Goal: Information Seeking & Learning: Learn about a topic

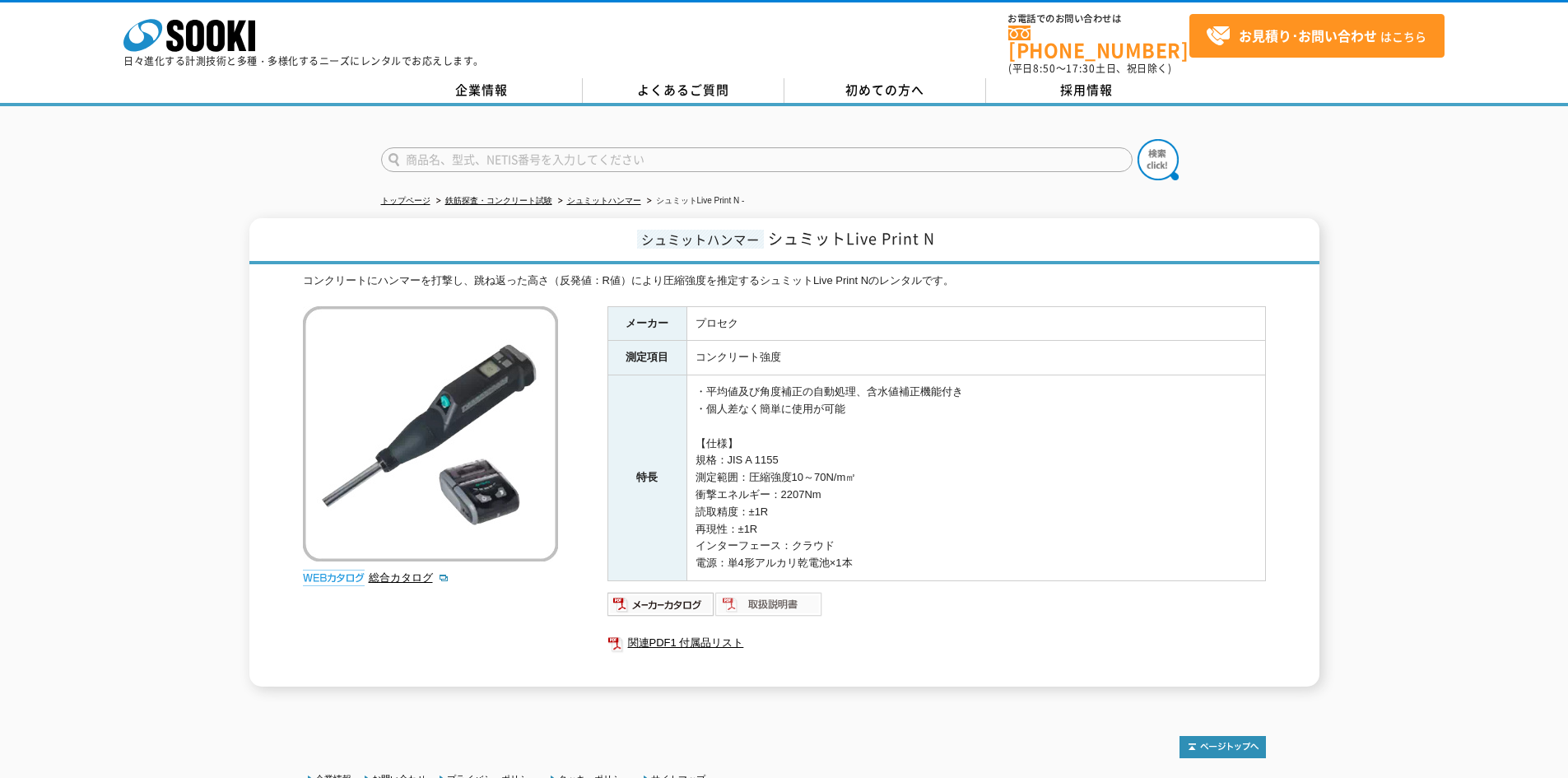
click at [755, 596] on img at bounding box center [769, 604] width 108 height 26
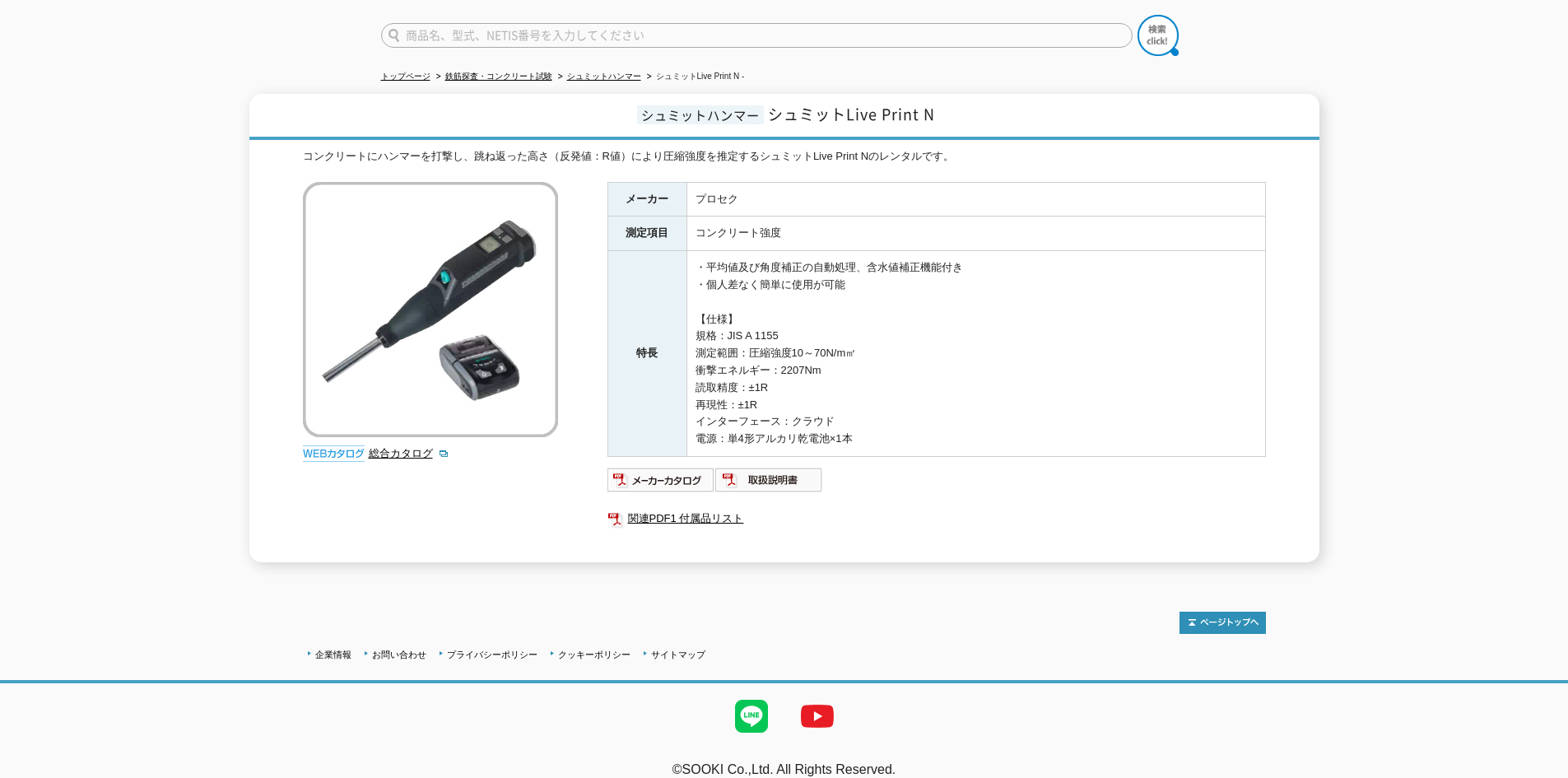
scroll to position [132, 0]
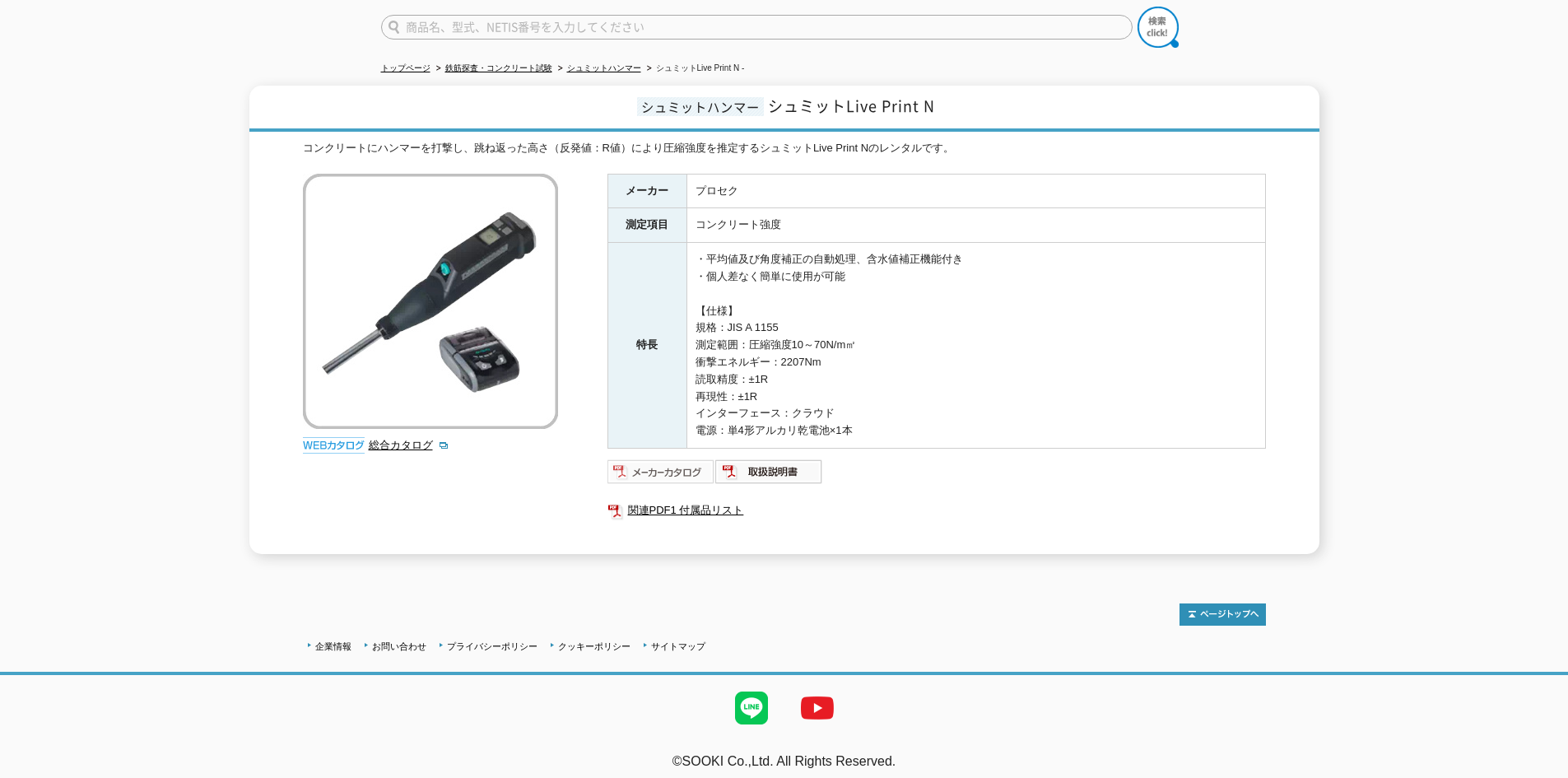
click at [665, 464] on img at bounding box center [661, 471] width 108 height 26
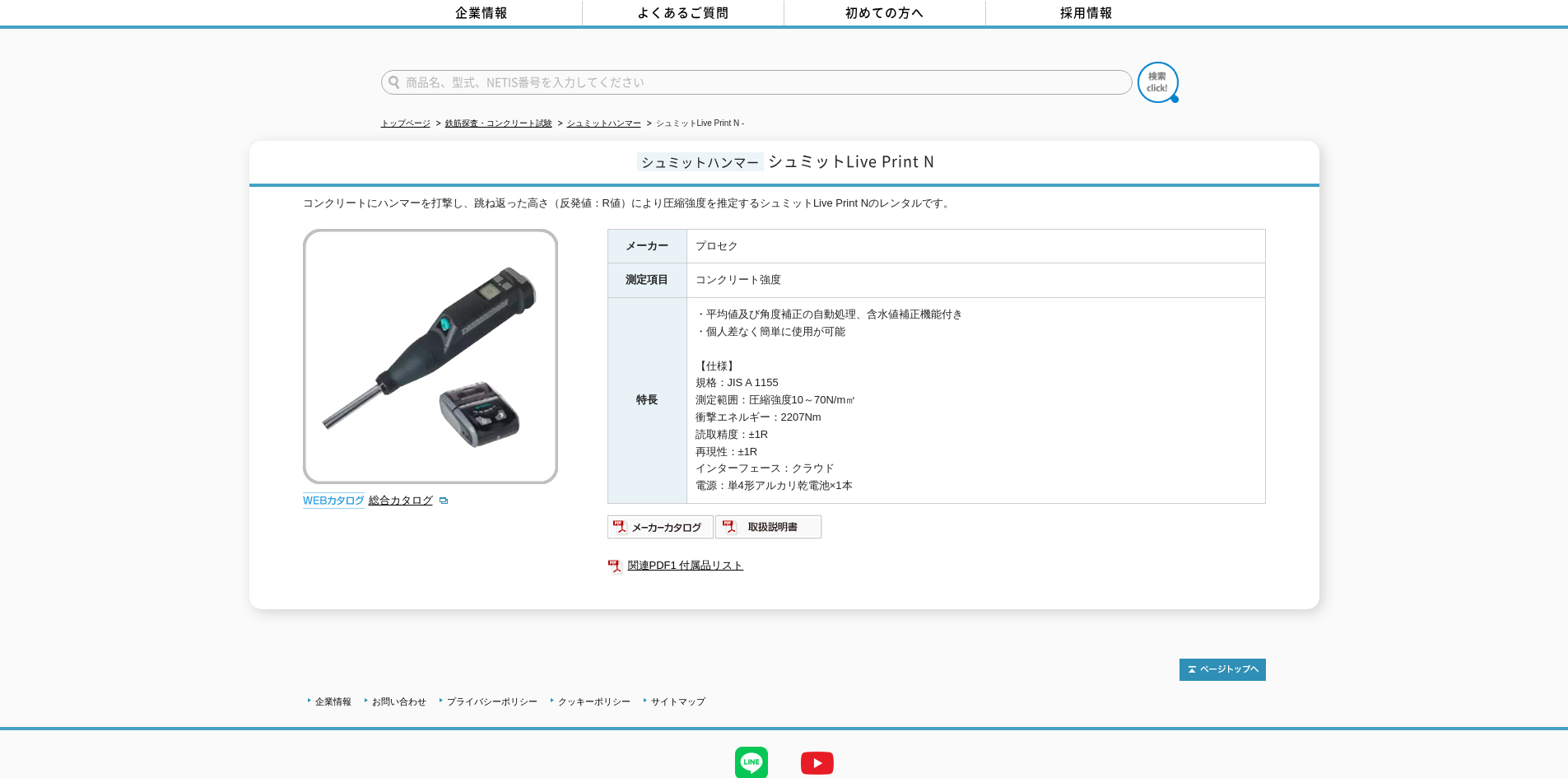
scroll to position [0, 0]
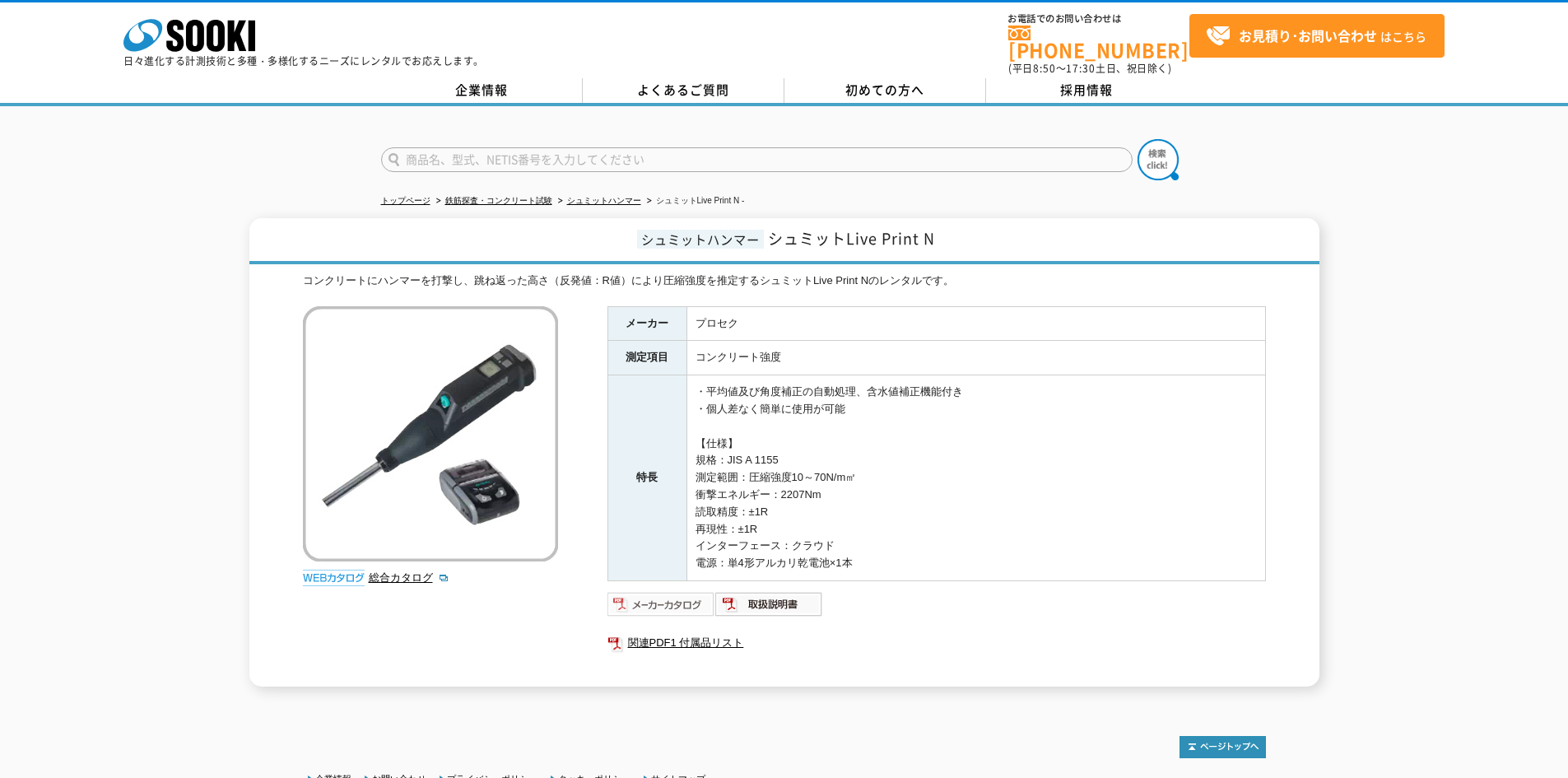
click at [672, 591] on img at bounding box center [661, 604] width 108 height 26
click at [526, 153] on input "text" at bounding box center [757, 159] width 752 height 24
click at [1137, 139] on button at bounding box center [1158, 159] width 41 height 41
click at [564, 148] on input "R3K210070" at bounding box center [757, 159] width 752 height 24
click at [451, 148] on input "R3K210070" at bounding box center [757, 159] width 752 height 24
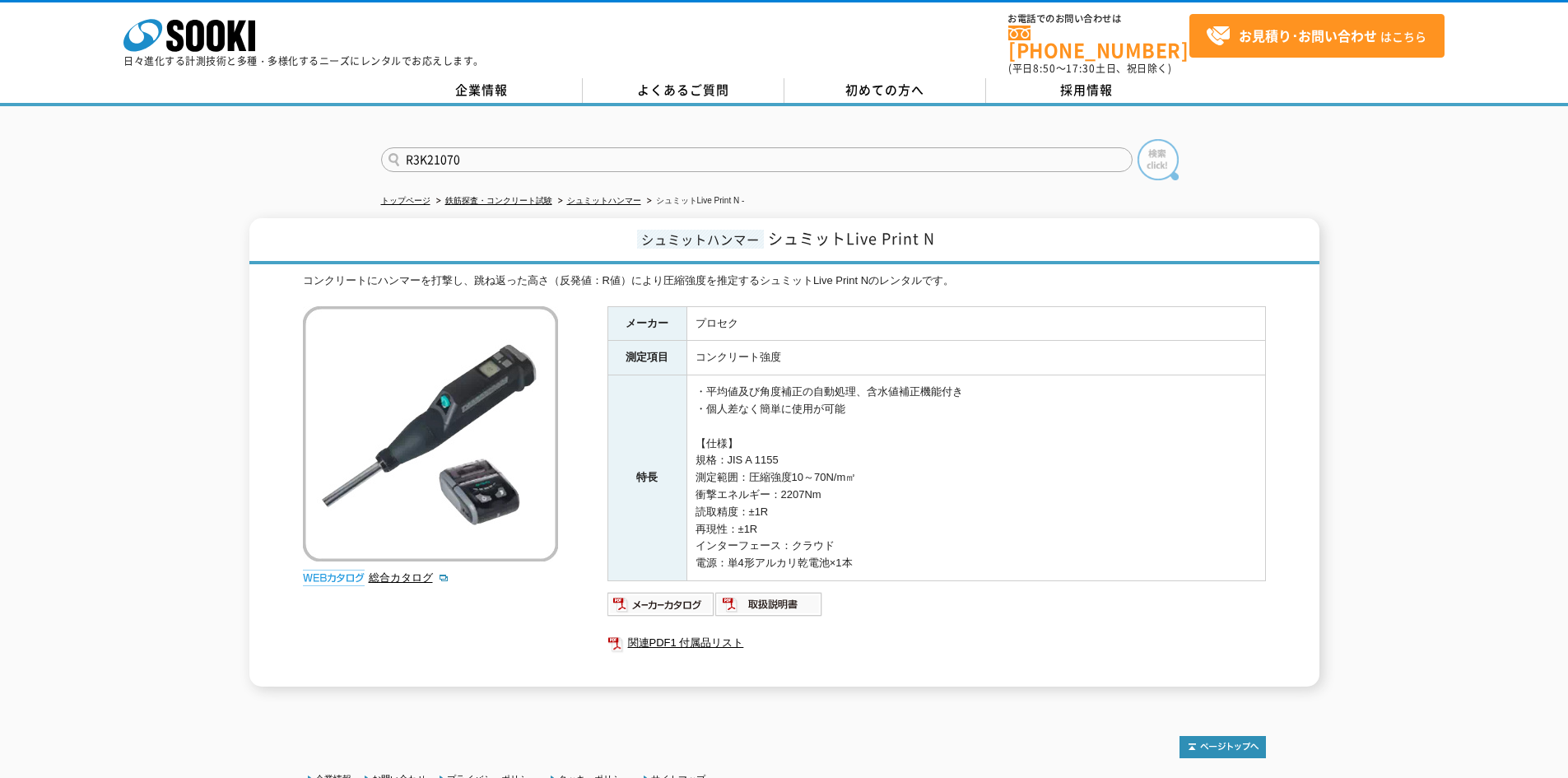
click at [1158, 150] on img at bounding box center [1158, 159] width 41 height 41
click at [512, 153] on input "R3K21070" at bounding box center [757, 159] width 752 height 24
type input "R"
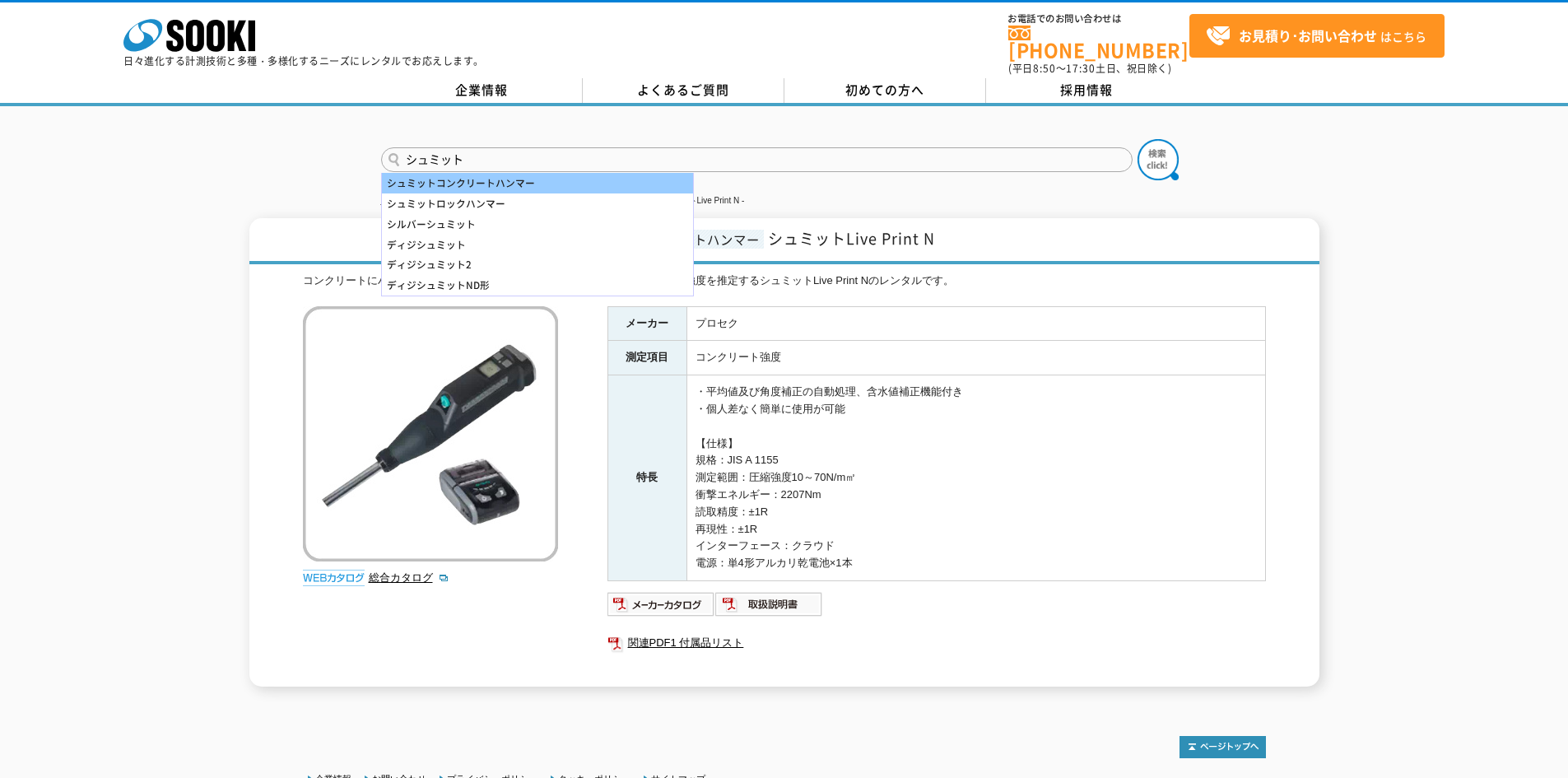
click at [484, 173] on div "シュミットコンクリートハンマー" at bounding box center [537, 183] width 311 height 20
type input "シュミットコンクリートハンマー"
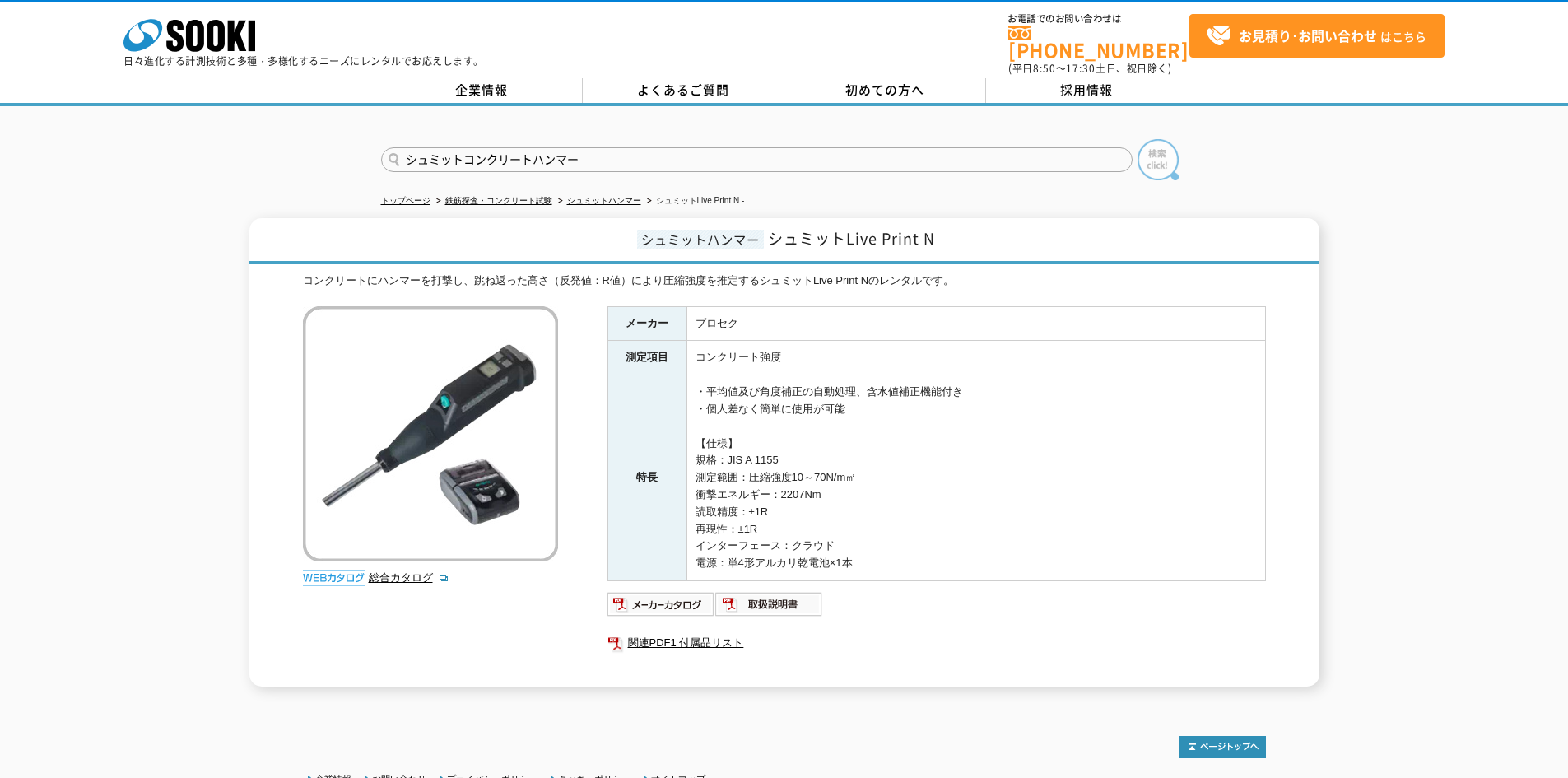
click at [1152, 142] on img at bounding box center [1158, 159] width 41 height 41
click at [360, 570] on img at bounding box center [333, 578] width 62 height 17
click at [352, 570] on img at bounding box center [333, 578] width 62 height 17
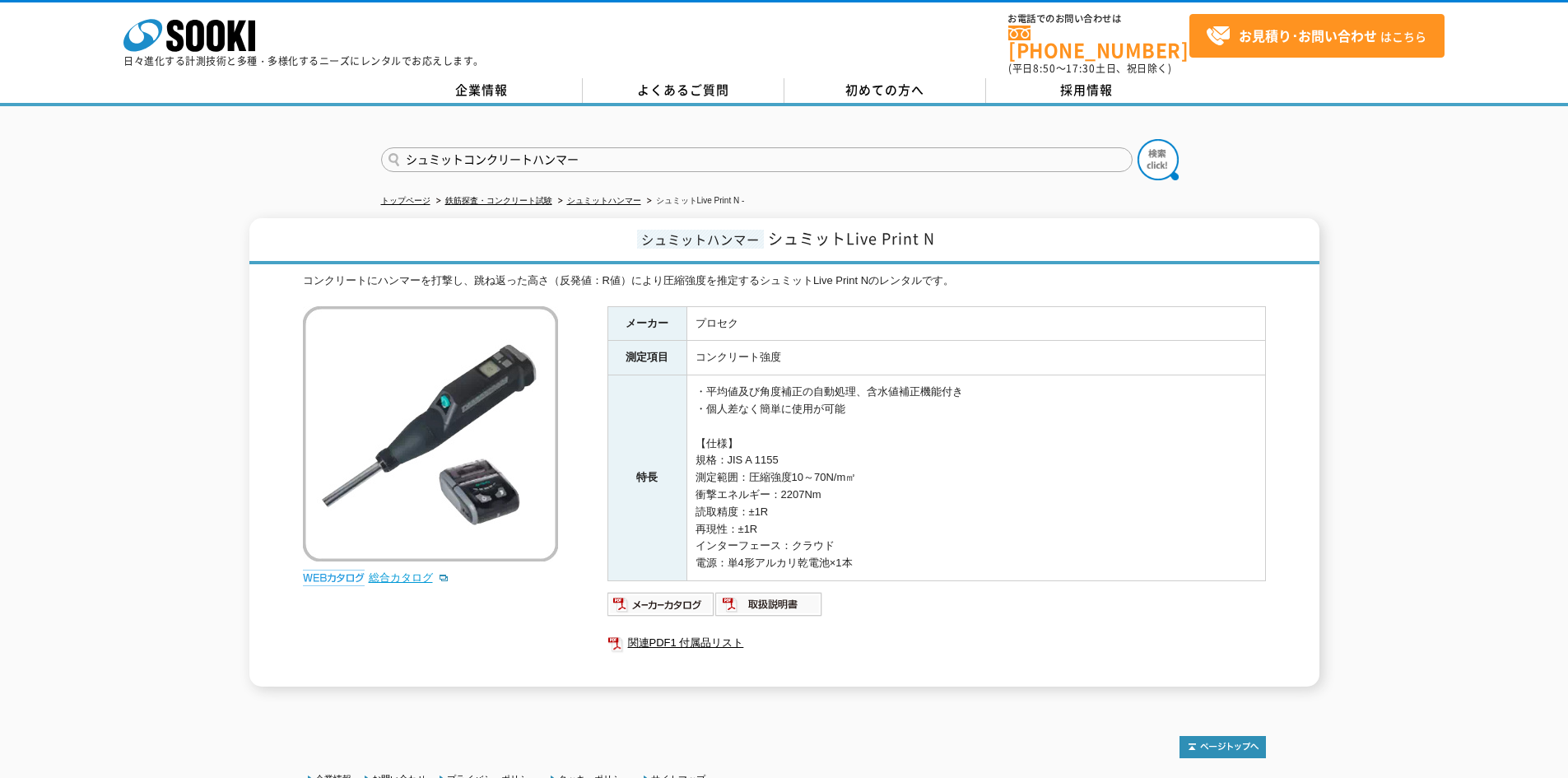
click at [399, 571] on link "総合カタログ" at bounding box center [409, 577] width 81 height 13
click at [685, 636] on link "関連PDF1 付属品リスト" at bounding box center [936, 642] width 658 height 21
click at [691, 594] on img at bounding box center [661, 604] width 108 height 26
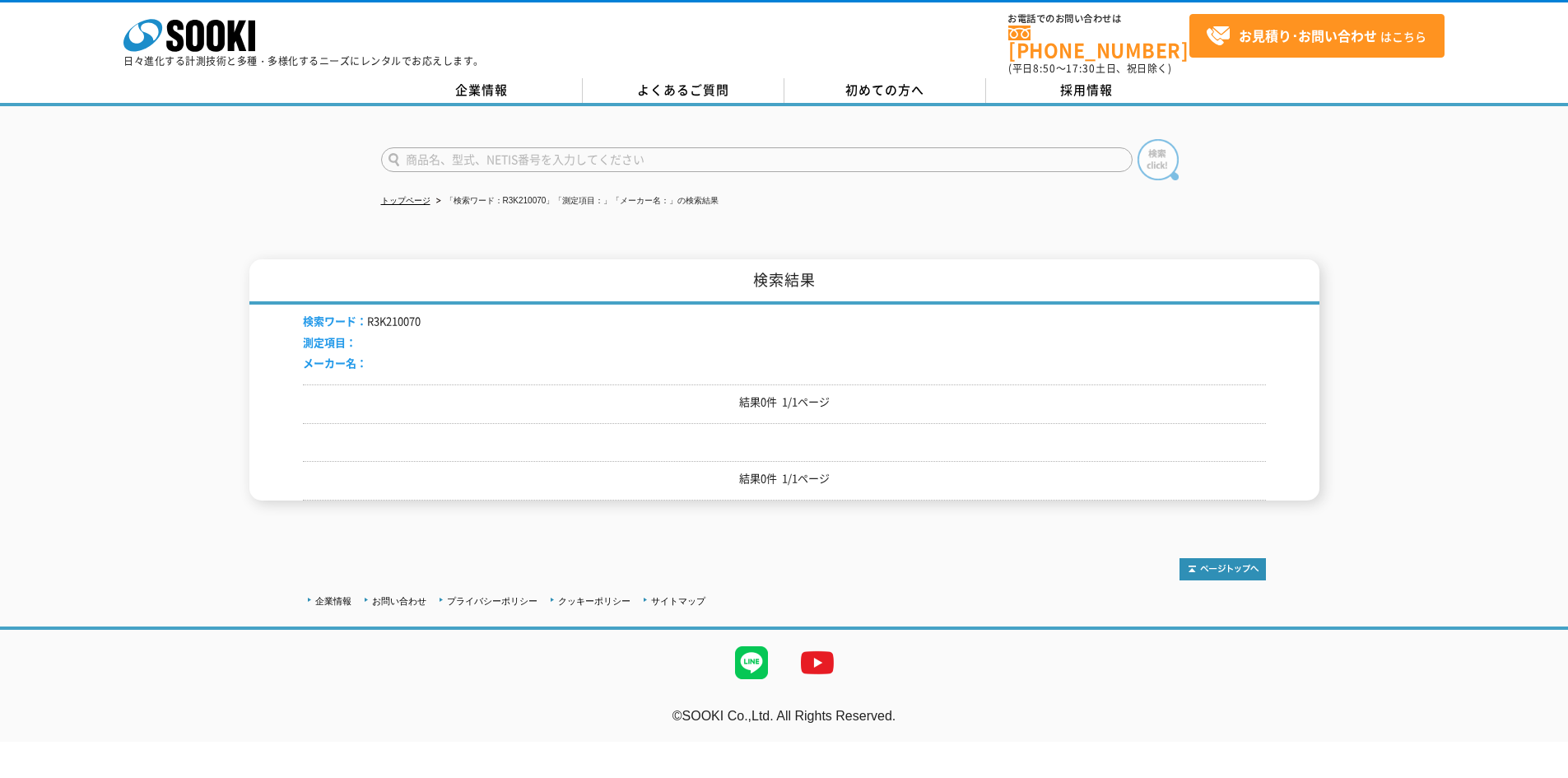
click at [1156, 153] on img at bounding box center [1158, 159] width 41 height 41
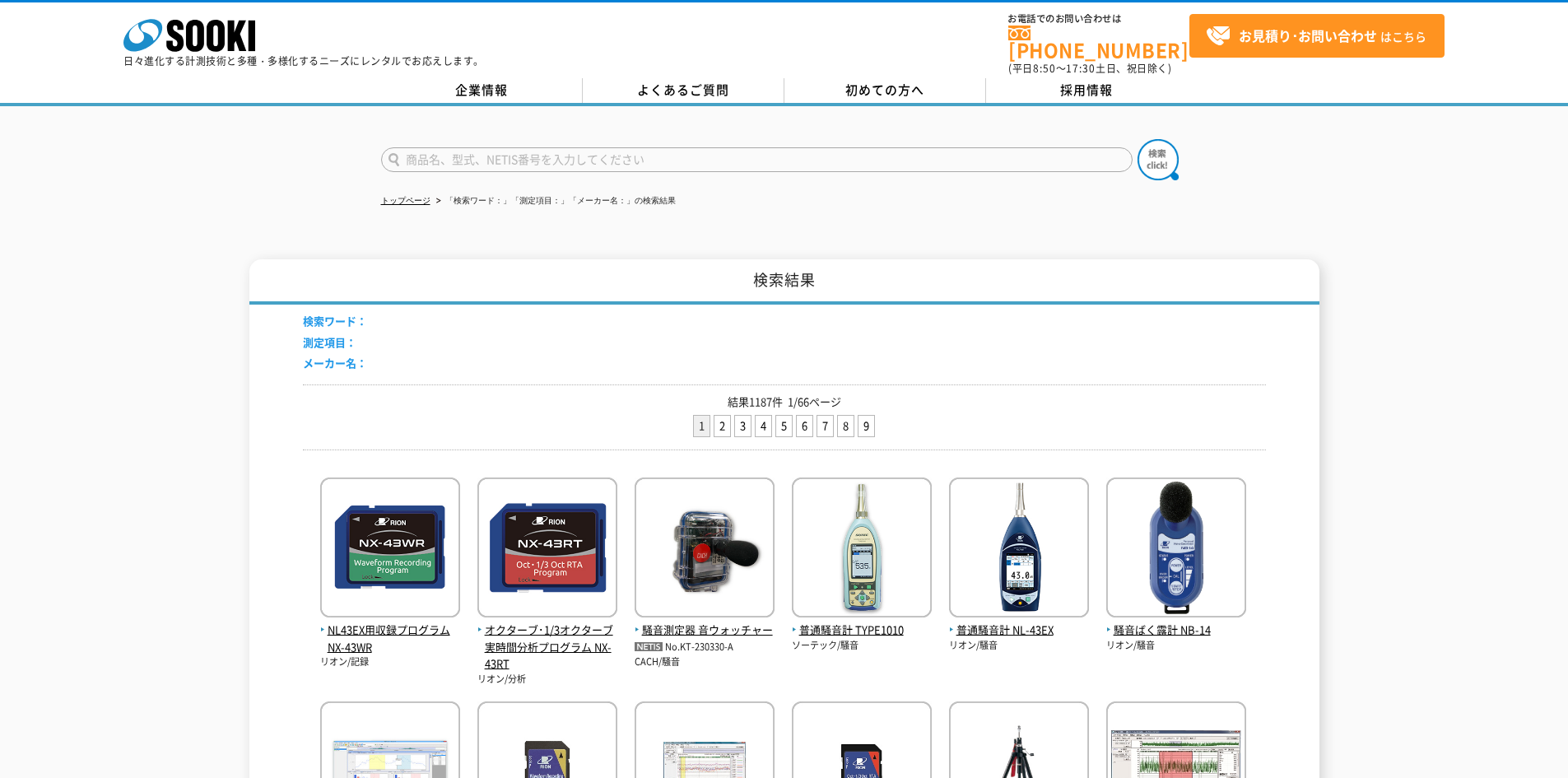
click at [500, 150] on input "text" at bounding box center [757, 159] width 752 height 24
type input "R3K21070"
click at [1153, 158] on img at bounding box center [1158, 159] width 41 height 41
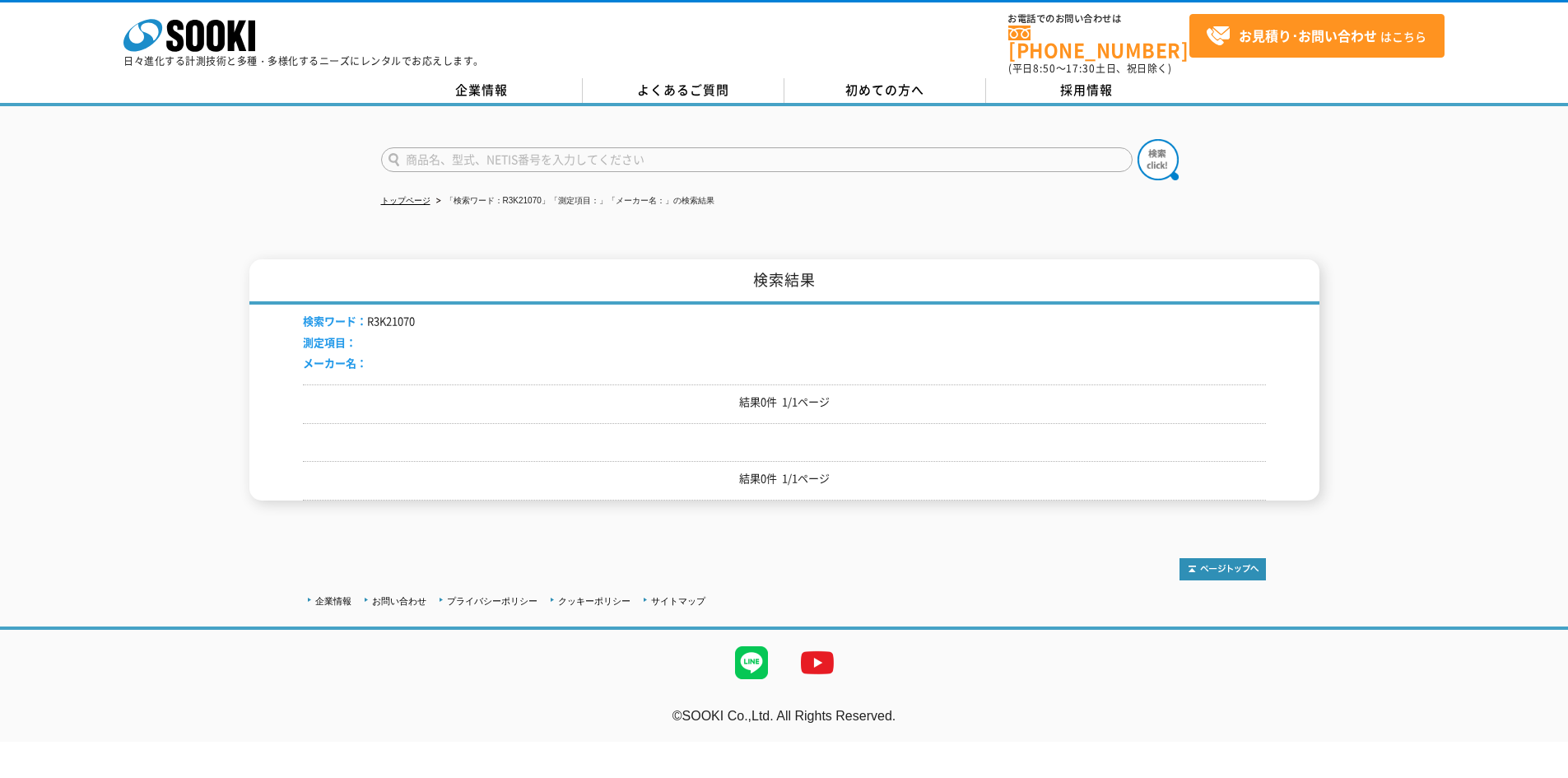
click at [573, 149] on input "text" at bounding box center [757, 159] width 752 height 24
click at [795, 410] on div "検索ワード： R3K21070 測定項目： メーカー名： 結果0件 1/1ページ 結果0件 1/1ページ" at bounding box center [784, 402] width 963 height 196
click at [581, 322] on div "検索ワード： R3K21070 測定項目： メーカー名：" at bounding box center [784, 344] width 963 height 80
click at [480, 150] on input "text" at bounding box center [757, 159] width 752 height 24
